Goal: Task Accomplishment & Management: Manage account settings

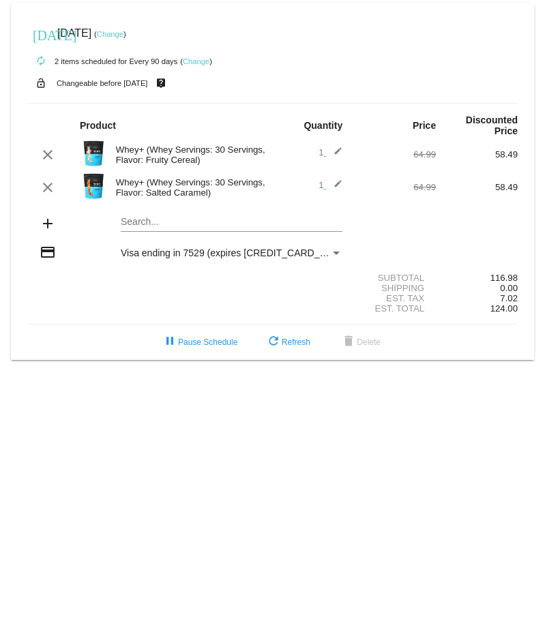
click at [46, 224] on mat-icon "add" at bounding box center [48, 224] width 16 height 16
click at [46, 222] on mat-icon "add" at bounding box center [48, 224] width 16 height 16
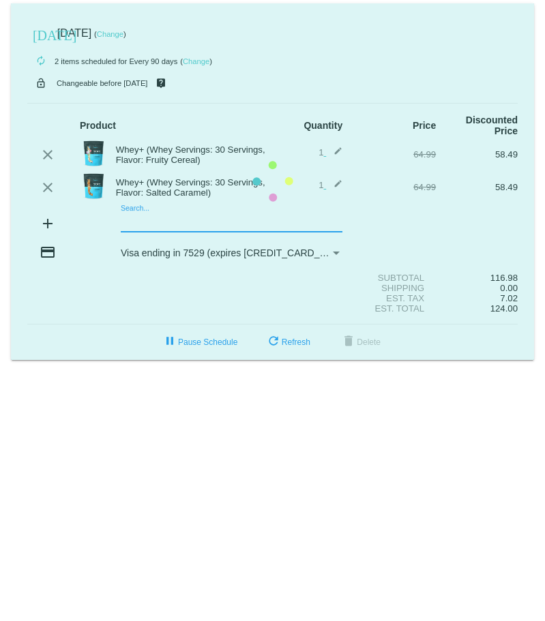
click at [143, 221] on mat-card "[DATE] [DATE] ( Change ) autorenew 2 items scheduled for Every 90 days ( Change…" at bounding box center [272, 181] width 523 height 357
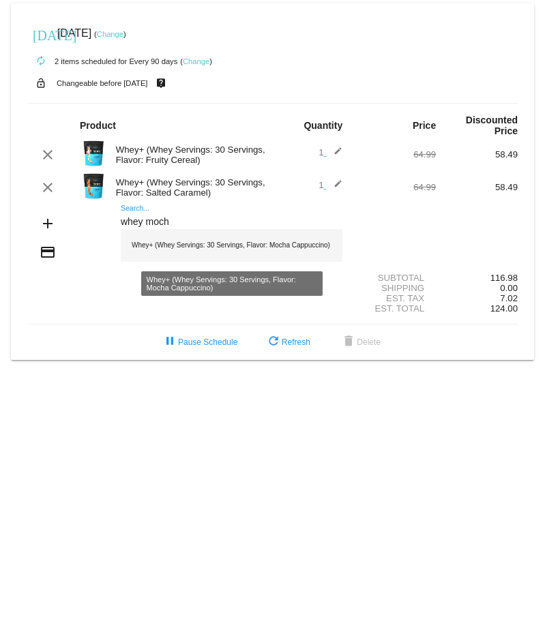
type input "whey moch"
click at [155, 252] on div "Whey+ (Whey Servings: 30 Servings, Flavor: Mocha Cappuccino)" at bounding box center [232, 245] width 222 height 33
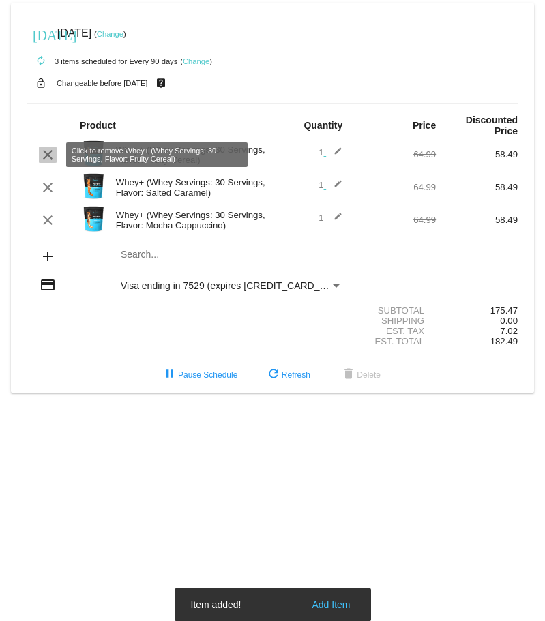
click at [46, 156] on mat-icon "clear" at bounding box center [48, 155] width 16 height 16
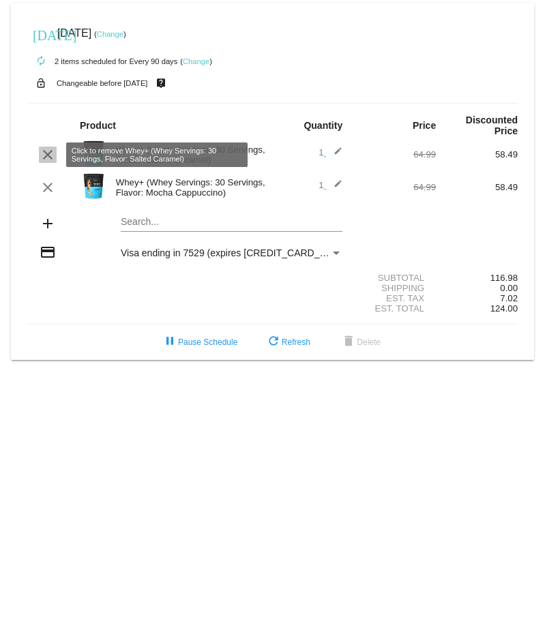
click at [48, 154] on mat-icon "clear" at bounding box center [48, 155] width 16 height 16
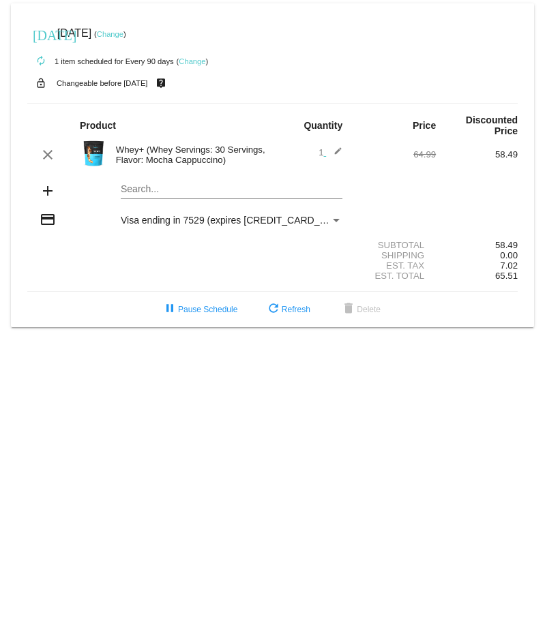
click at [46, 188] on mat-icon "add" at bounding box center [48, 191] width 16 height 16
click at [153, 188] on mat-card "[DATE] [DATE] ( Change ) autorenew 1 item scheduled for Every 90 days ( Change …" at bounding box center [272, 165] width 523 height 324
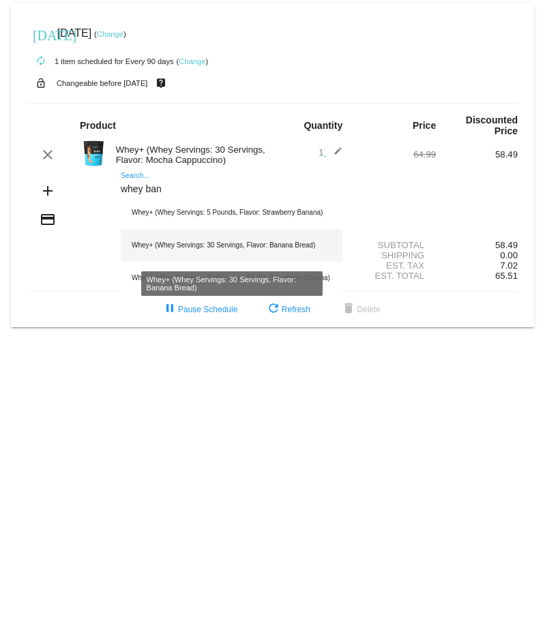
type input "whey ban"
click at [169, 239] on div "Whey+ (Whey Servings: 30 Servings, Flavor: Banana Bread)" at bounding box center [232, 245] width 222 height 33
